Goal: Information Seeking & Learning: Learn about a topic

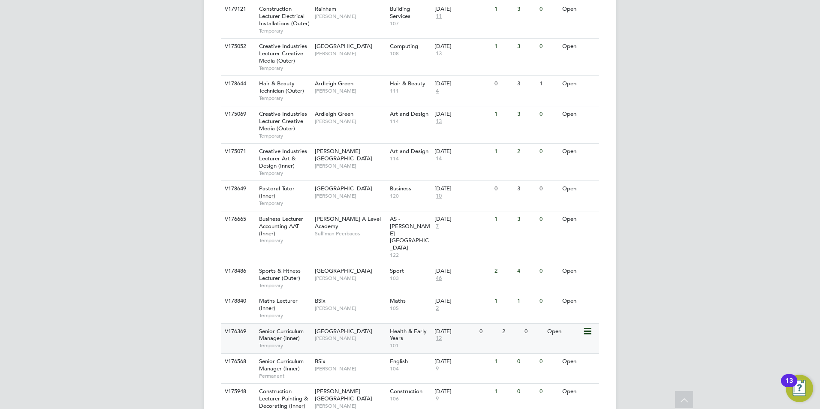
scroll to position [900, 0]
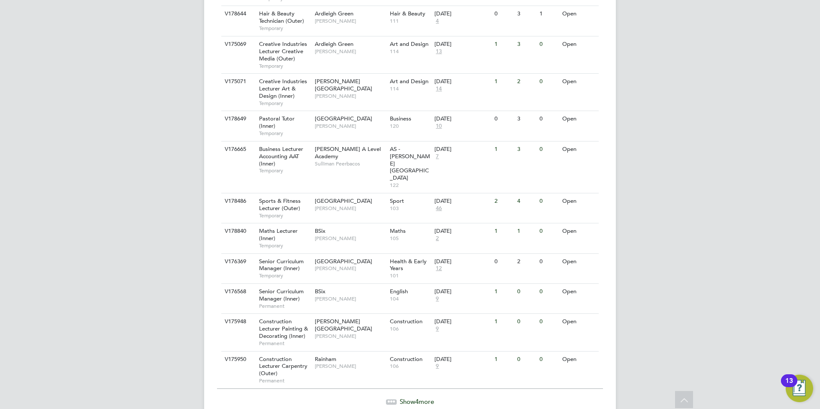
click at [411, 397] on span "Show 4 more" at bounding box center [416, 401] width 34 height 8
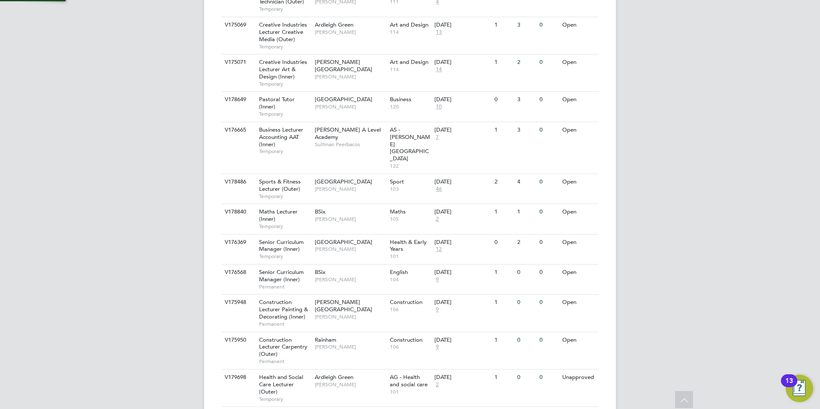
scroll to position [1040, 0]
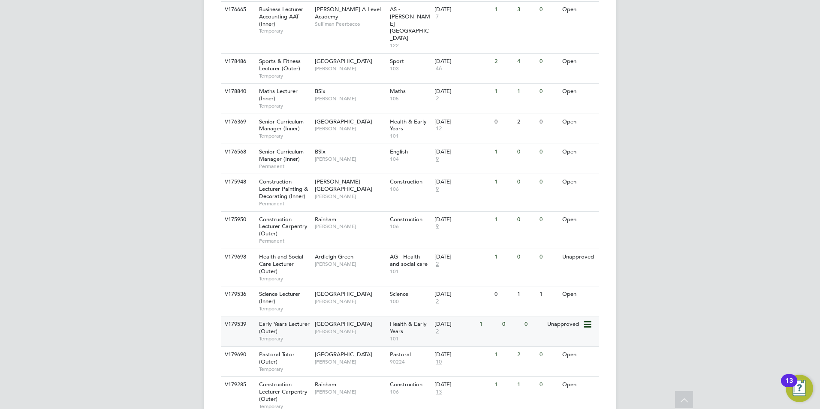
click at [375, 316] on div "Epping Forest Campus Carolina Cadete Borges" at bounding box center [349, 327] width 75 height 22
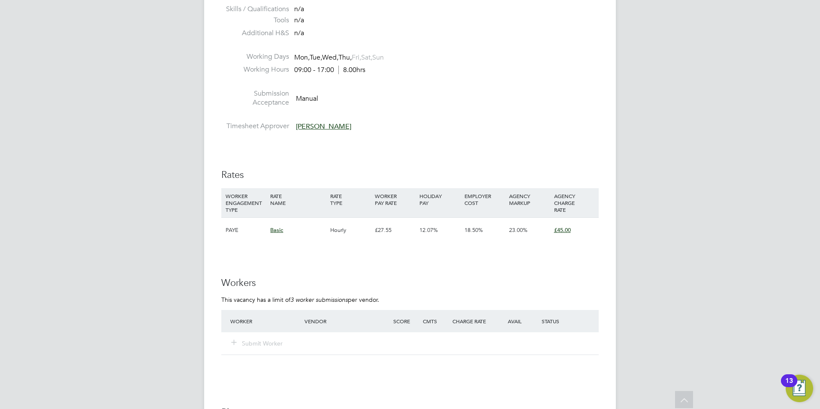
scroll to position [1286, 0]
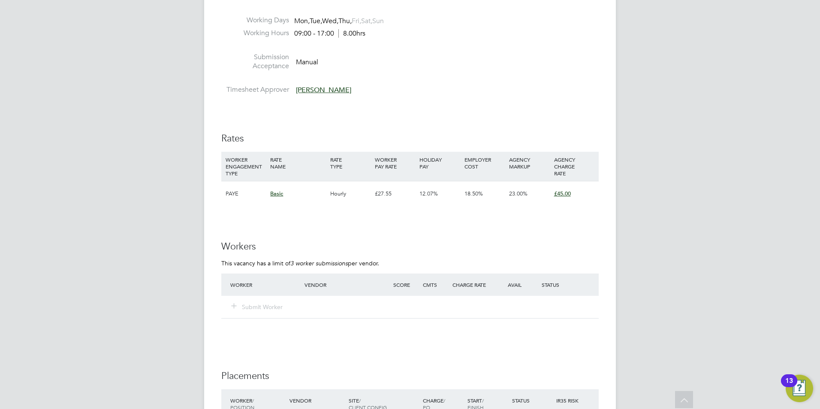
click at [276, 311] on div "Submit Worker" at bounding box center [272, 306] width 89 height 15
drag, startPoint x: 279, startPoint y: 309, endPoint x: 228, endPoint y: 315, distance: 51.0
click at [228, 315] on div "Submit Worker" at bounding box center [409, 307] width 377 height 22
drag, startPoint x: 239, startPoint y: 296, endPoint x: 244, endPoint y: 300, distance: 7.3
click at [244, 300] on div "Submit Worker" at bounding box center [409, 307] width 377 height 22
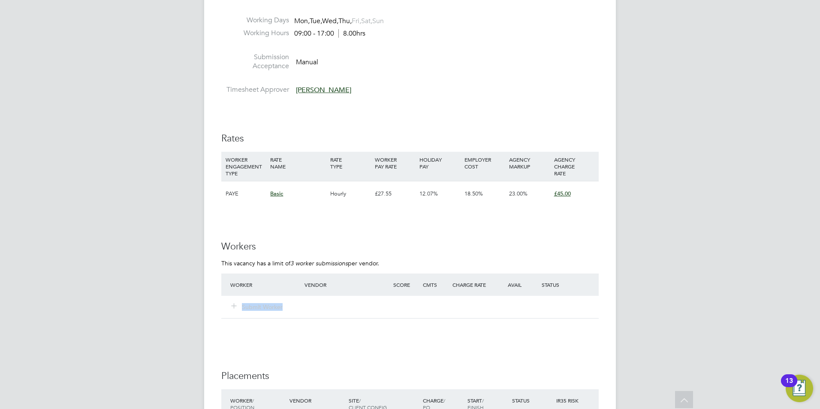
drag, startPoint x: 245, startPoint y: 301, endPoint x: 306, endPoint y: 317, distance: 63.7
click at [306, 317] on div "Submit Worker" at bounding box center [409, 307] width 377 height 22
drag, startPoint x: 306, startPoint y: 317, endPoint x: 312, endPoint y: 317, distance: 5.6
click at [312, 317] on div "Submit Worker" at bounding box center [409, 307] width 377 height 22
drag, startPoint x: 293, startPoint y: 308, endPoint x: 216, endPoint y: 313, distance: 77.4
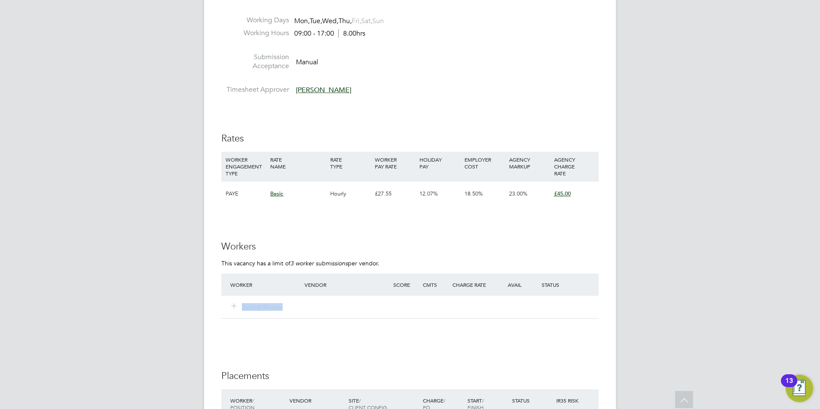
drag, startPoint x: 216, startPoint y: 313, endPoint x: 289, endPoint y: 332, distance: 75.6
click at [289, 332] on li at bounding box center [409, 331] width 377 height 9
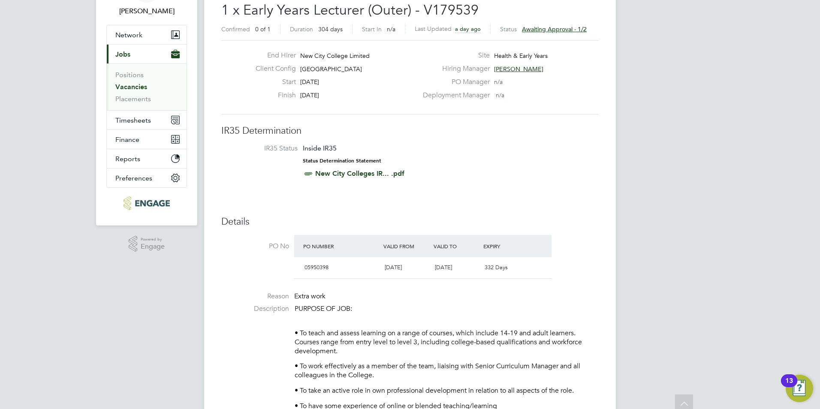
scroll to position [0, 0]
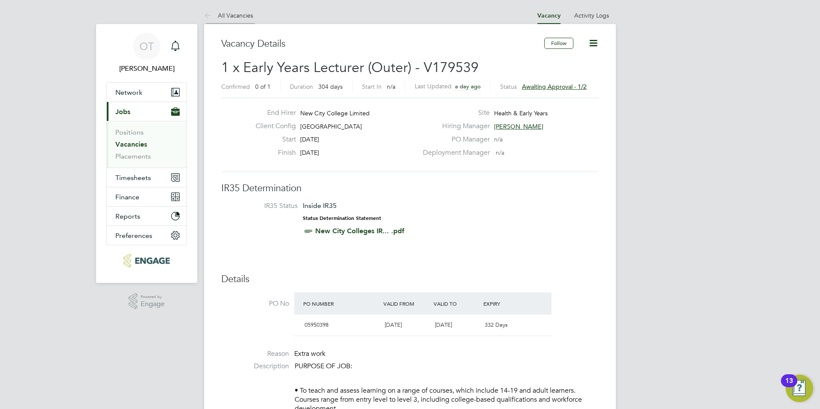
click at [248, 19] on li "All Vacancies" at bounding box center [228, 15] width 49 height 17
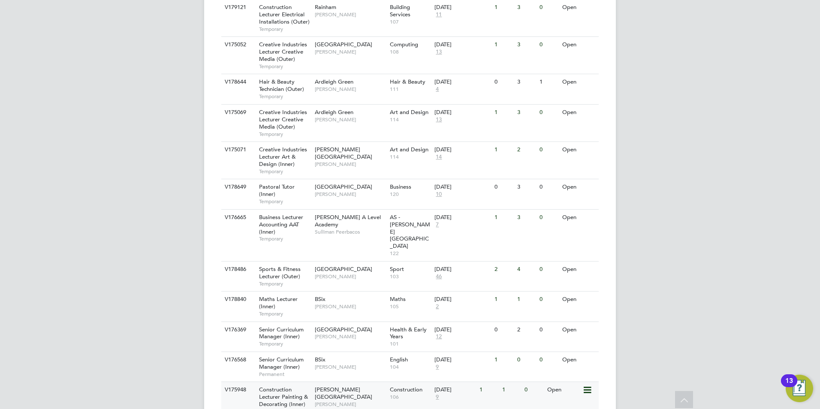
scroll to position [900, 0]
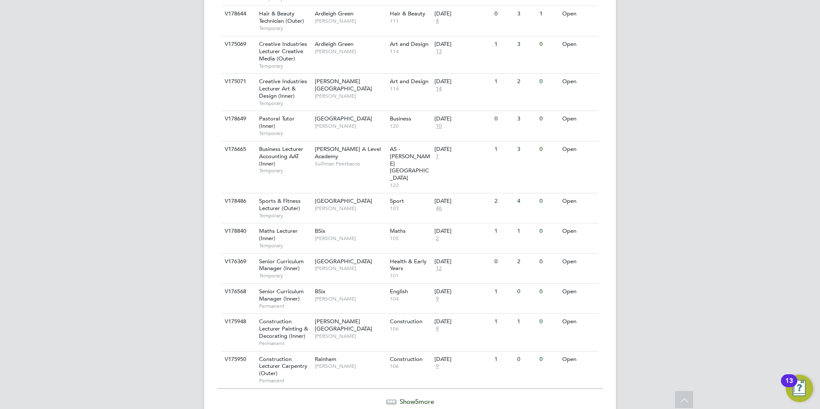
drag, startPoint x: 429, startPoint y: 357, endPoint x: 428, endPoint y: 366, distance: 8.2
click at [429, 385] on div "Show 5 more" at bounding box center [410, 395] width 386 height 21
click at [428, 397] on span "Show 5 more" at bounding box center [416, 401] width 34 height 8
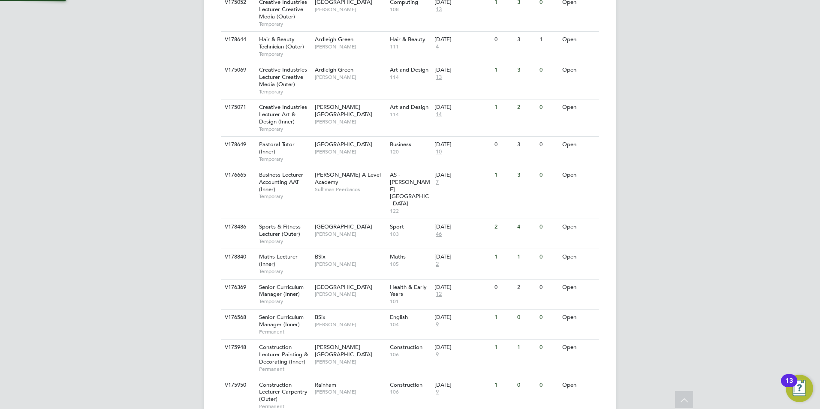
scroll to position [1040, 0]
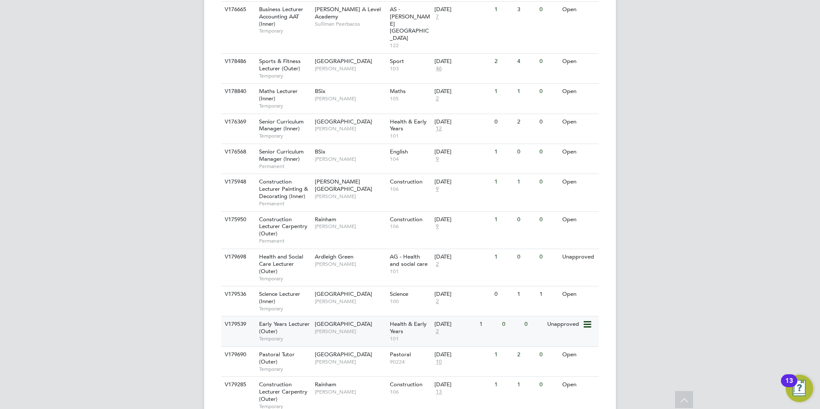
click at [439, 328] on span "2" at bounding box center [437, 331] width 6 height 7
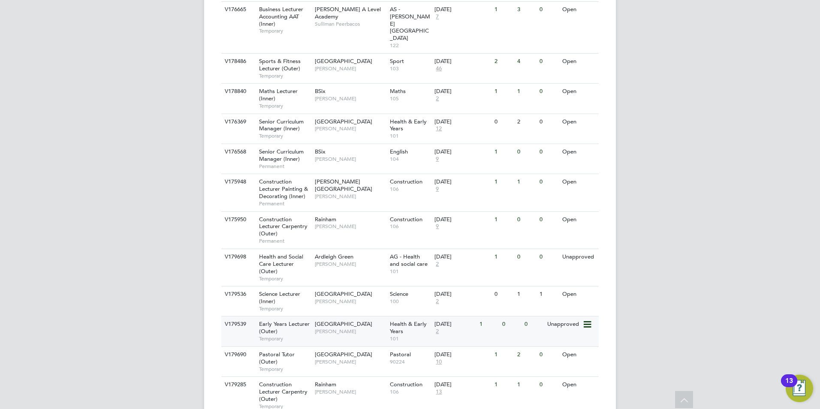
click at [377, 328] on span "[PERSON_NAME]" at bounding box center [350, 331] width 71 height 7
